Goal: Check status: Check status

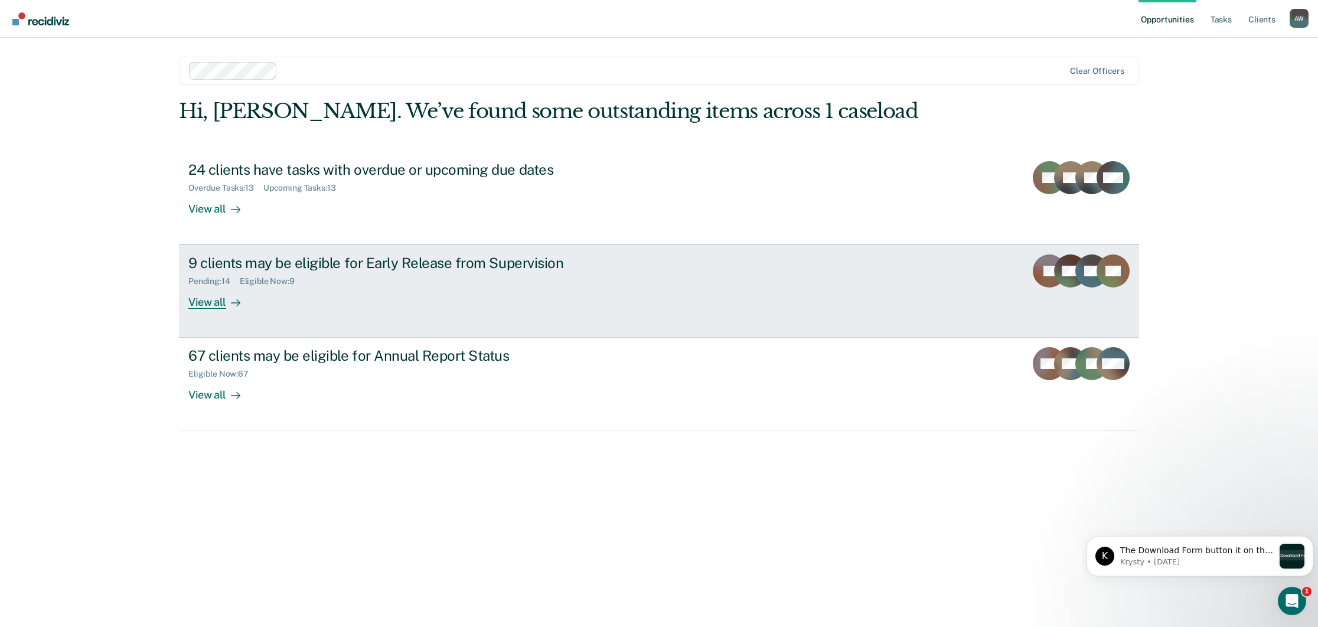
click at [263, 272] on div "Pending : 14 Eligible Now : 9" at bounding box center [395, 279] width 414 height 15
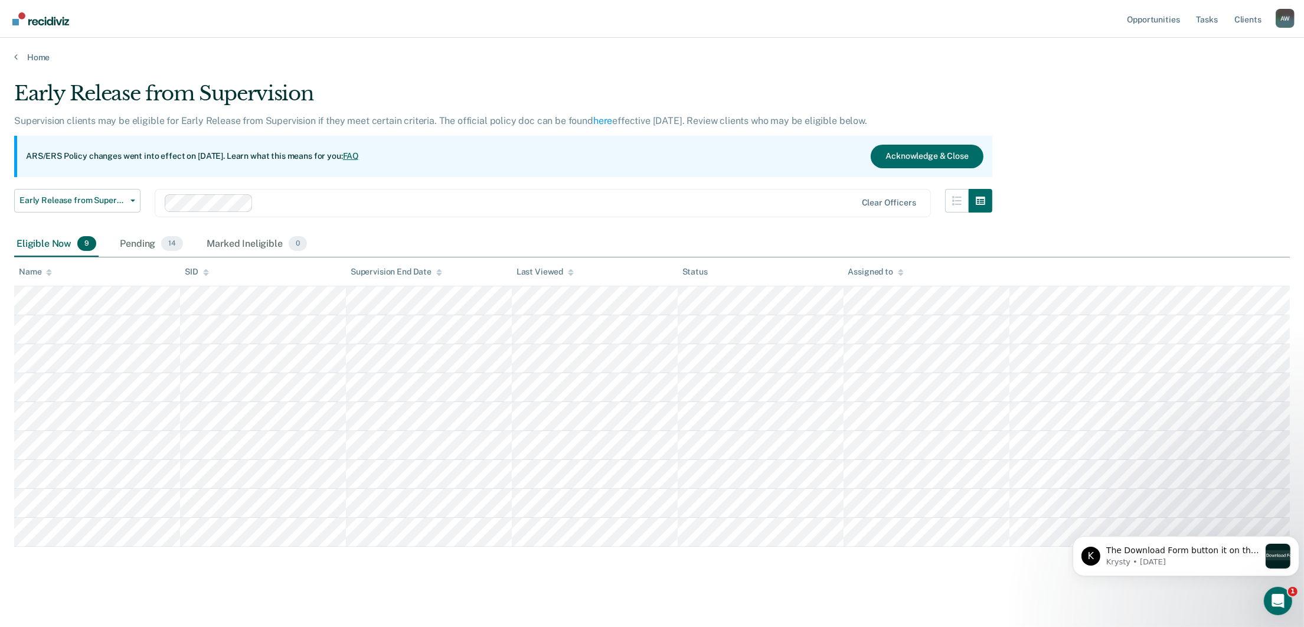
click at [263, 272] on th "SID" at bounding box center [263, 271] width 166 height 29
